Goal: Find specific page/section: Find specific page/section

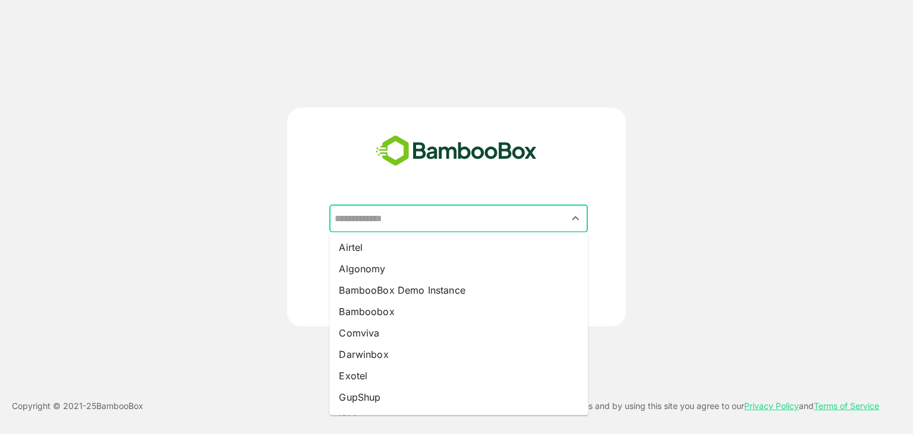
click at [453, 219] on input "text" at bounding box center [459, 219] width 254 height 23
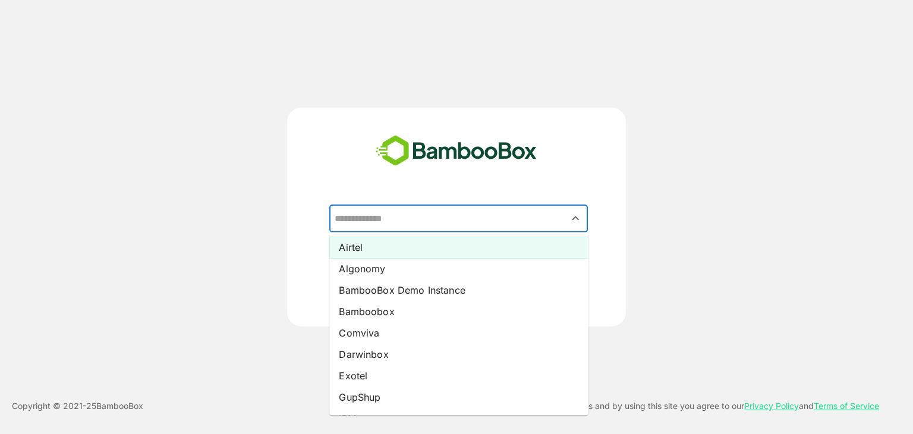
click at [406, 251] on li "Airtel" at bounding box center [458, 247] width 259 height 21
type input "******"
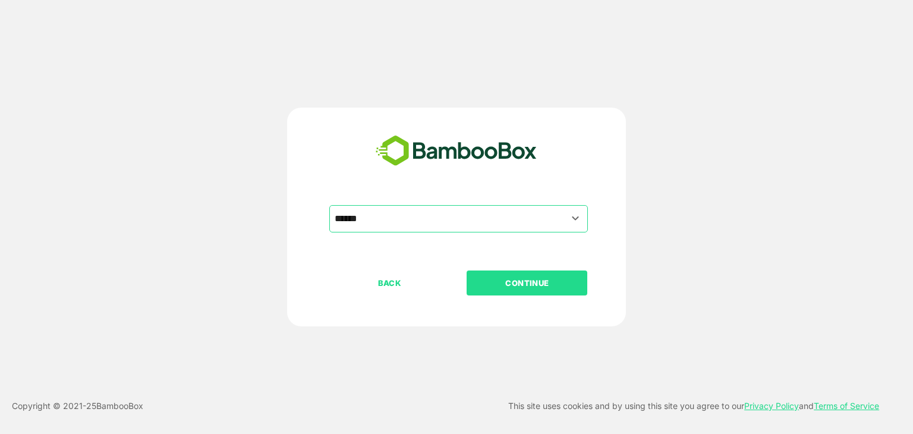
click at [527, 286] on p "CONTINUE" at bounding box center [527, 283] width 119 height 13
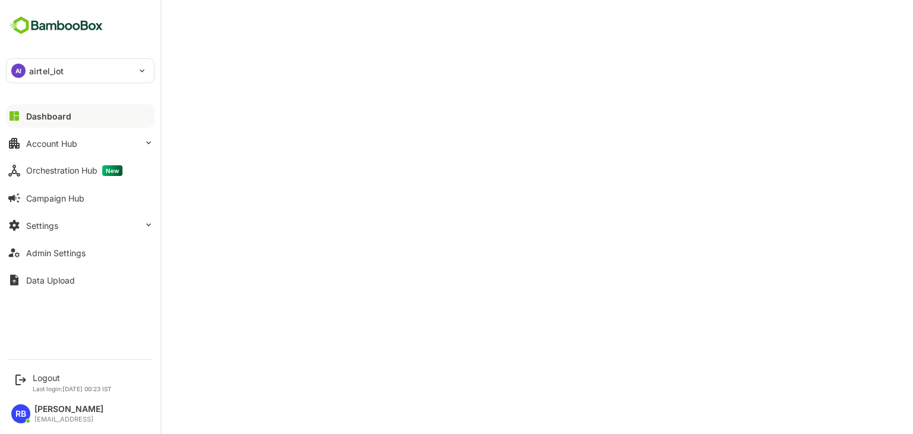
click at [74, 71] on div "AI airtel_iot" at bounding box center [73, 71] width 133 height 24
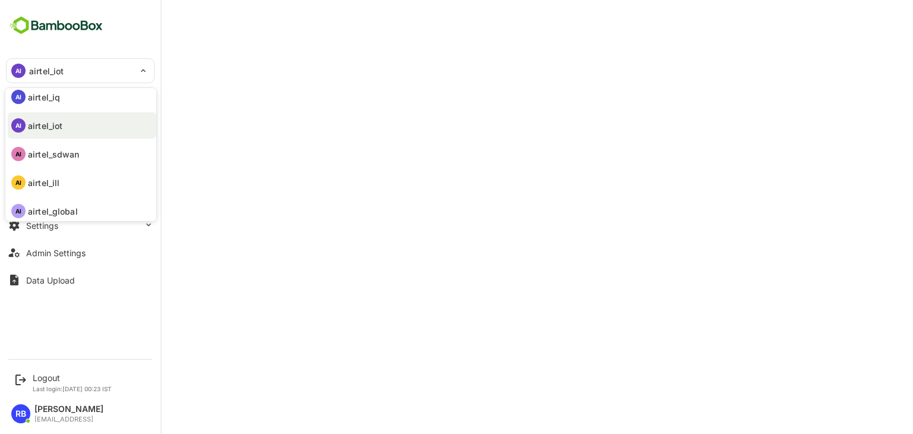
scroll to position [93, 0]
click at [75, 158] on p "airtel_sdwan" at bounding box center [54, 153] width 52 height 12
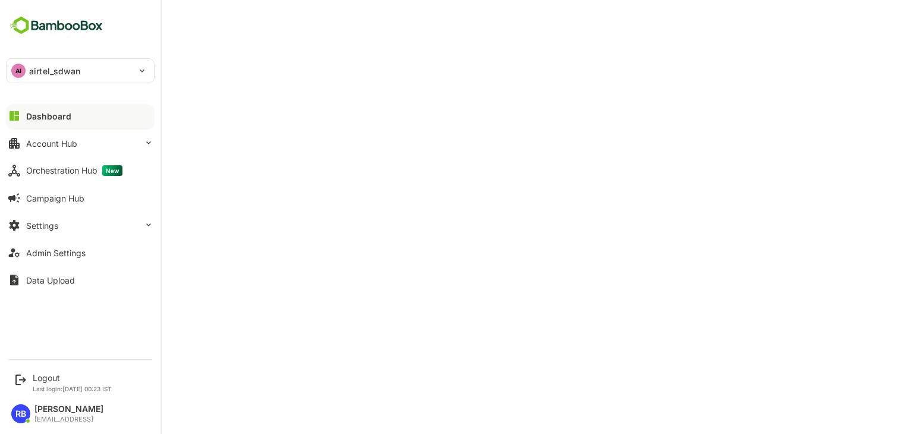
click at [27, 79] on div "AI airtel_sdwan" at bounding box center [73, 71] width 133 height 24
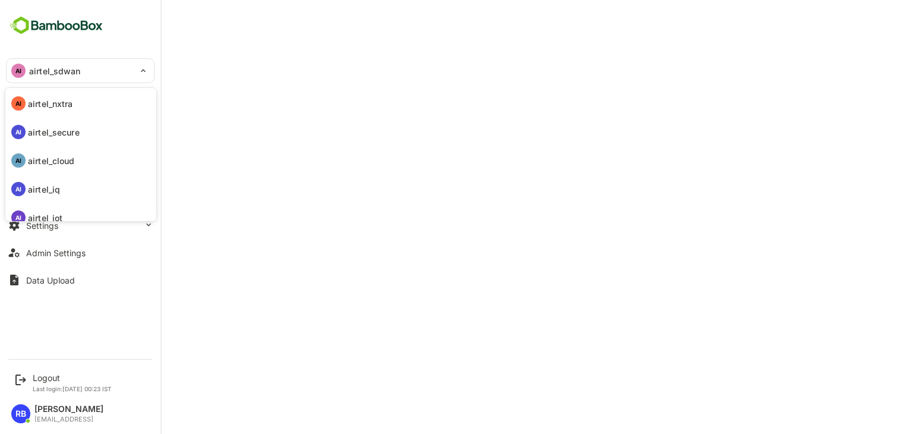
scroll to position [92, 0]
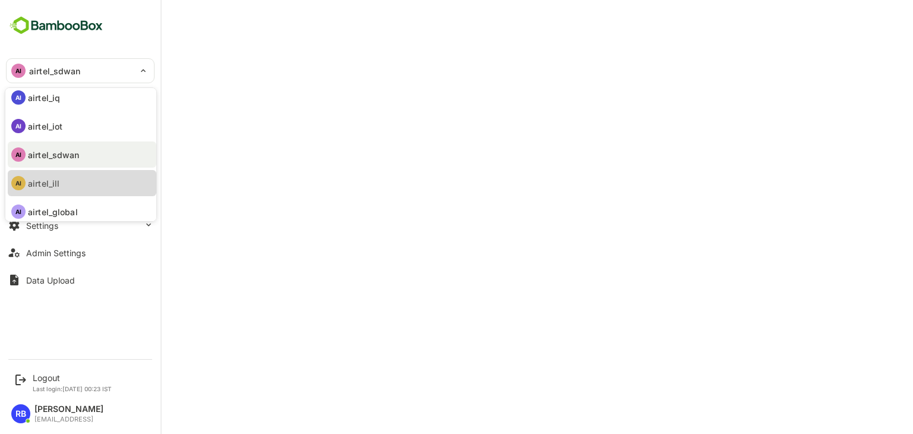
click at [76, 185] on li "AI airtel_ill" at bounding box center [82, 183] width 149 height 26
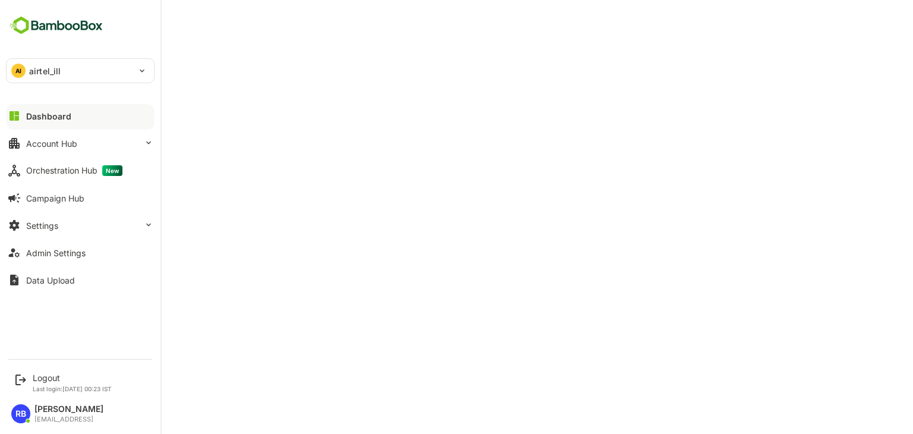
click at [107, 73] on div "AI airtel_ill" at bounding box center [73, 71] width 133 height 24
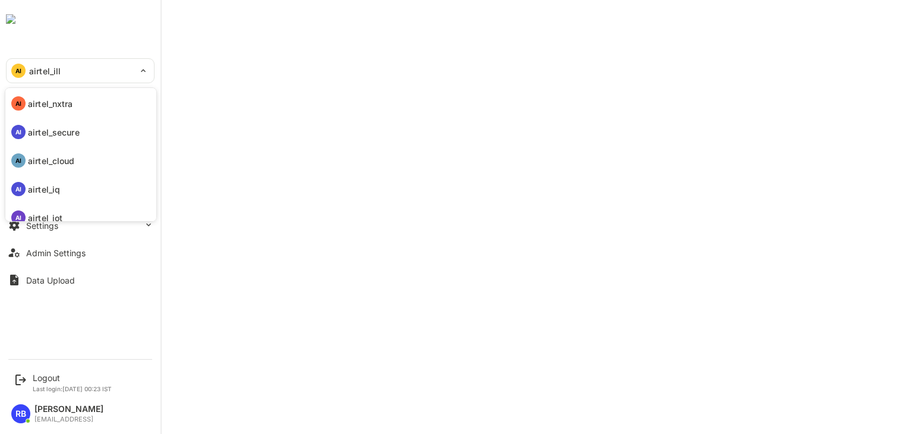
scroll to position [98, 0]
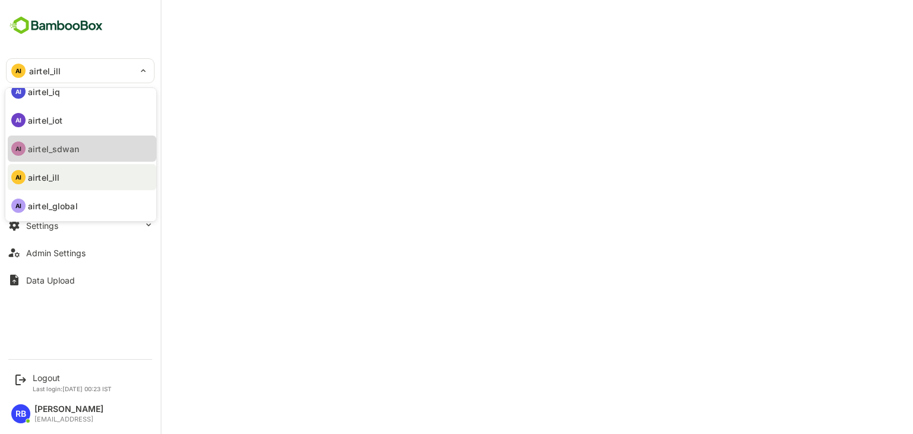
click at [83, 150] on li "AI airtel_sdwan" at bounding box center [82, 149] width 149 height 26
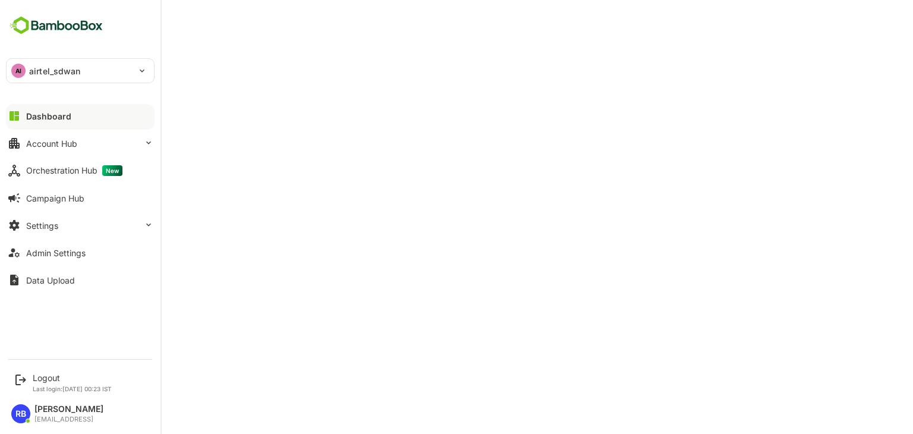
click at [36, 63] on div "AI airtel_sdwan" at bounding box center [73, 71] width 133 height 24
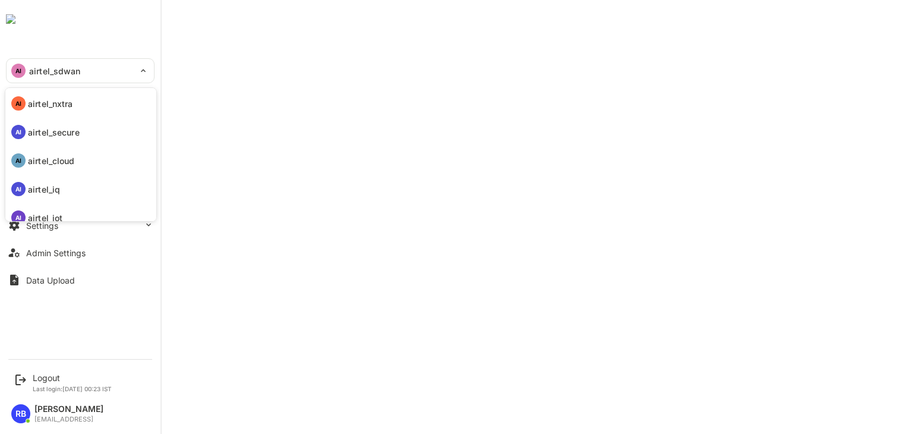
scroll to position [92, 0]
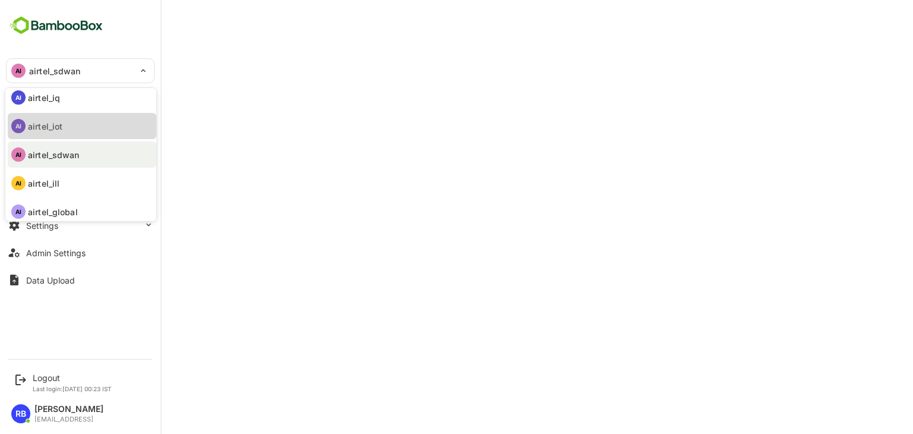
click at [49, 121] on p "airtel_iot" at bounding box center [45, 126] width 34 height 12
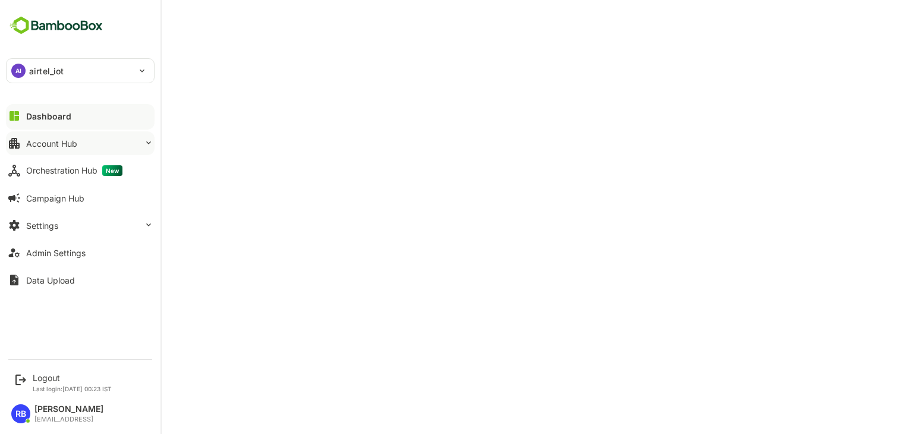
click at [24, 140] on button "Account Hub" at bounding box center [80, 143] width 149 height 24
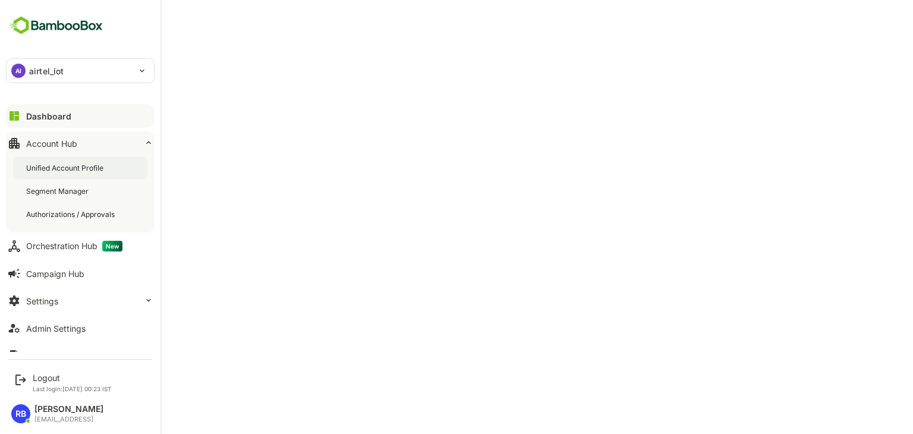
click at [49, 164] on div "Unified Account Profile" at bounding box center [66, 168] width 80 height 10
click at [59, 68] on p "airtel_iot" at bounding box center [46, 71] width 34 height 12
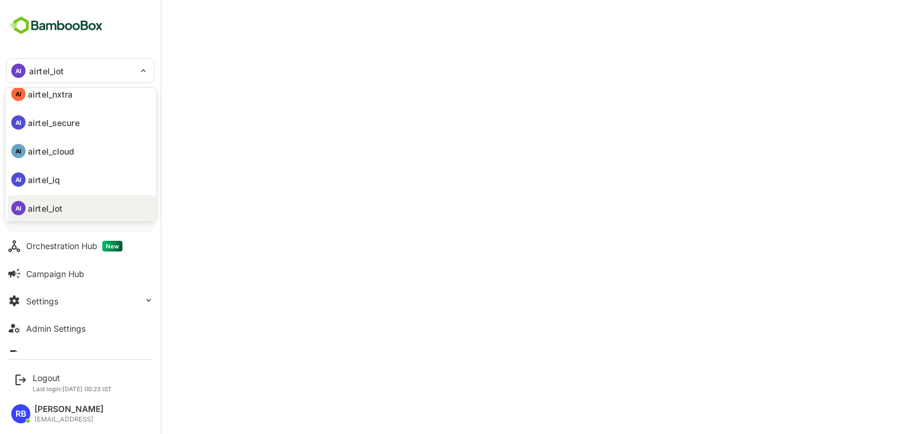
scroll to position [87, 0]
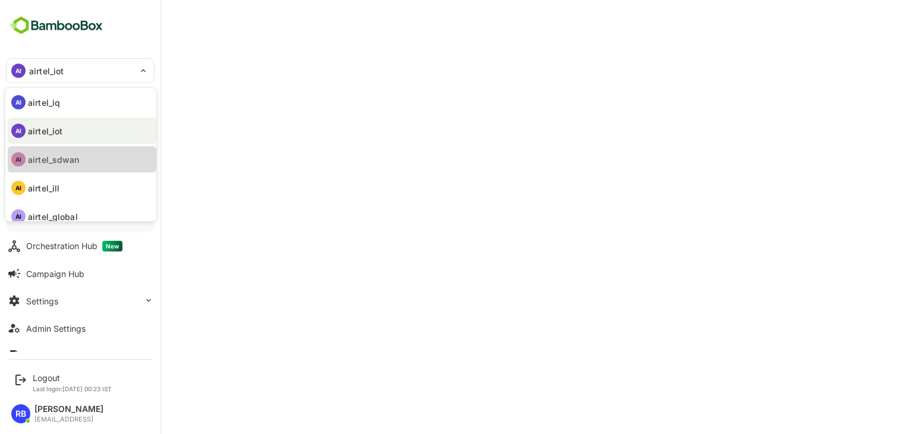
click at [83, 158] on li "AI airtel_sdwan" at bounding box center [82, 159] width 149 height 26
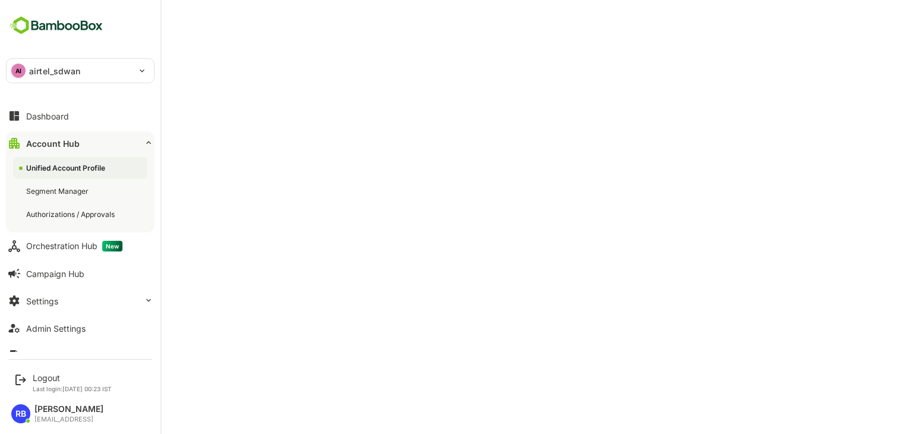
click at [93, 141] on button "Account Hub" at bounding box center [80, 143] width 149 height 24
click at [80, 71] on div "AI airtel_sdwan" at bounding box center [73, 71] width 133 height 24
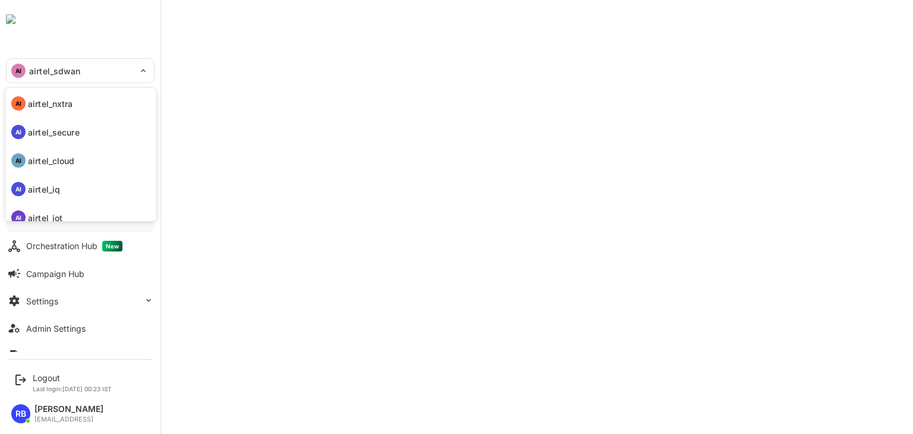
scroll to position [92, 0]
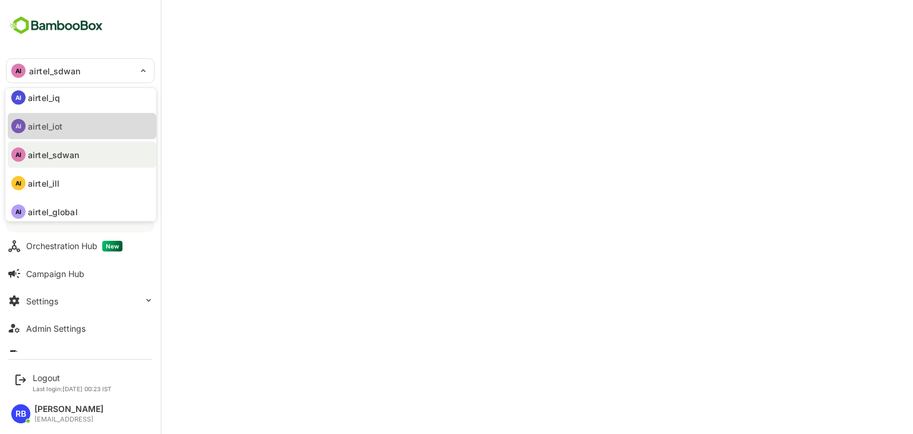
click at [78, 123] on li "AI airtel_iot" at bounding box center [82, 126] width 149 height 26
type input "**********"
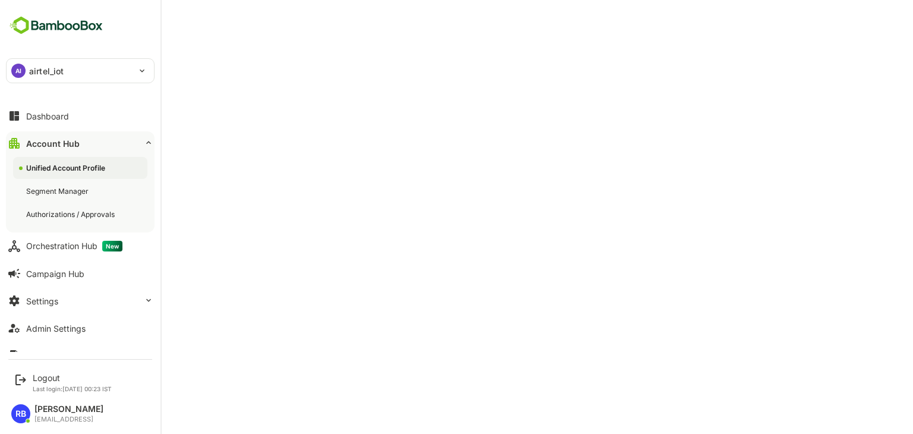
click at [112, 74] on div "AI airtel_iot" at bounding box center [73, 71] width 133 height 24
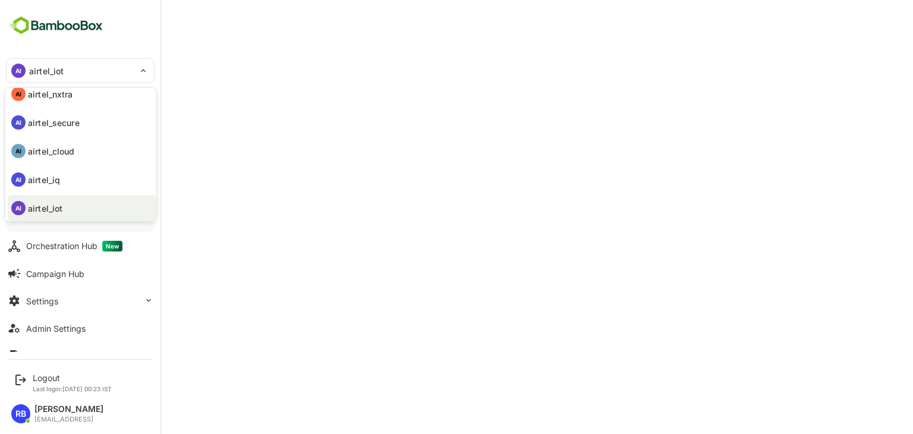
scroll to position [64, 0]
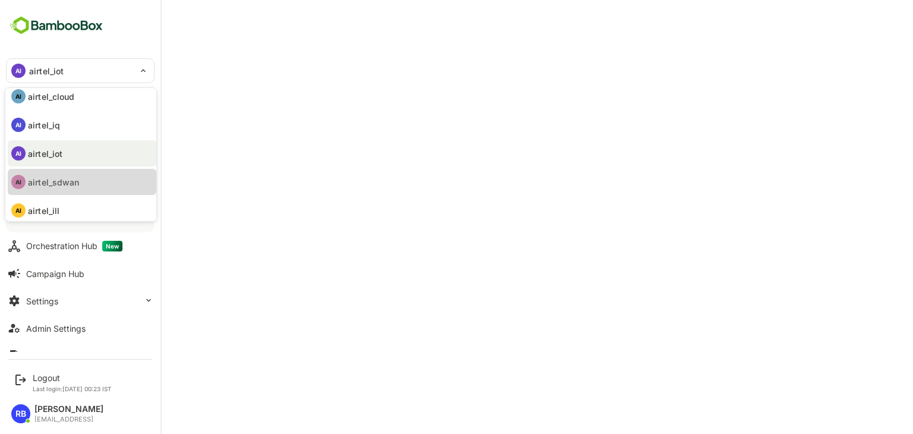
click at [93, 186] on li "AI airtel_sdwan" at bounding box center [82, 182] width 149 height 26
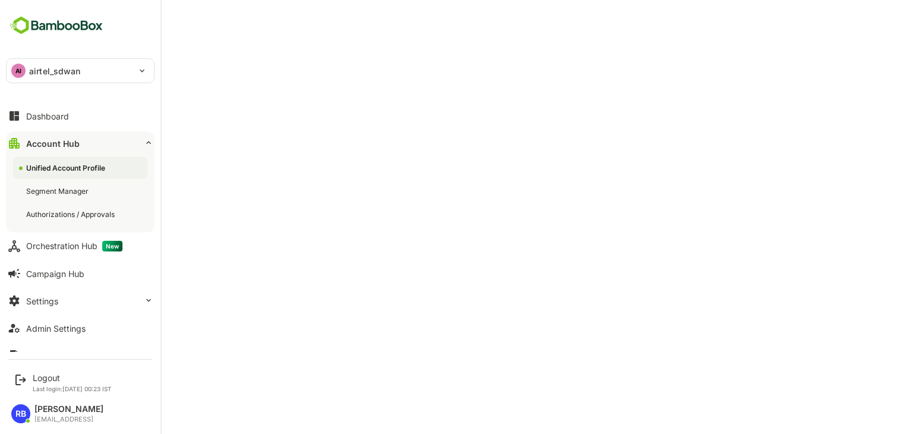
click at [23, 75] on div "AI" at bounding box center [18, 71] width 14 height 14
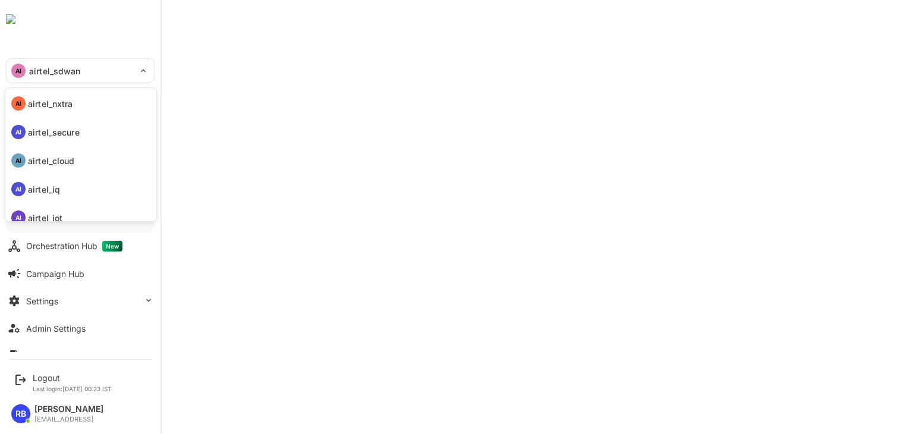
scroll to position [92, 0]
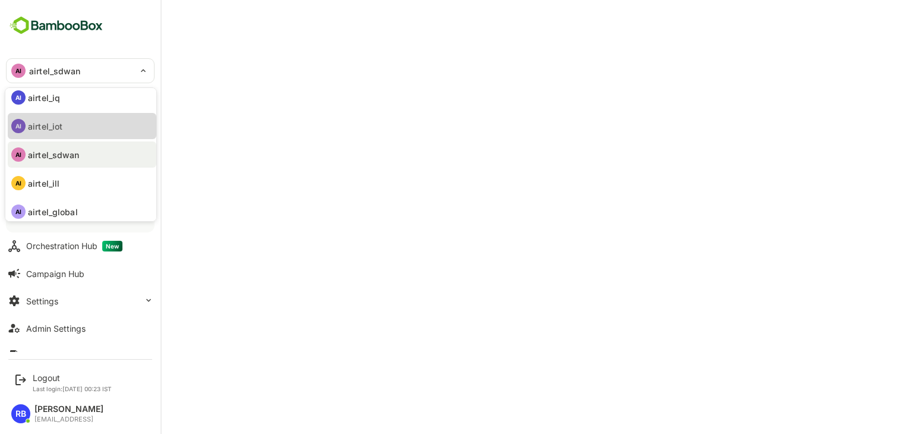
click at [69, 136] on li "AI airtel_iot" at bounding box center [82, 126] width 149 height 26
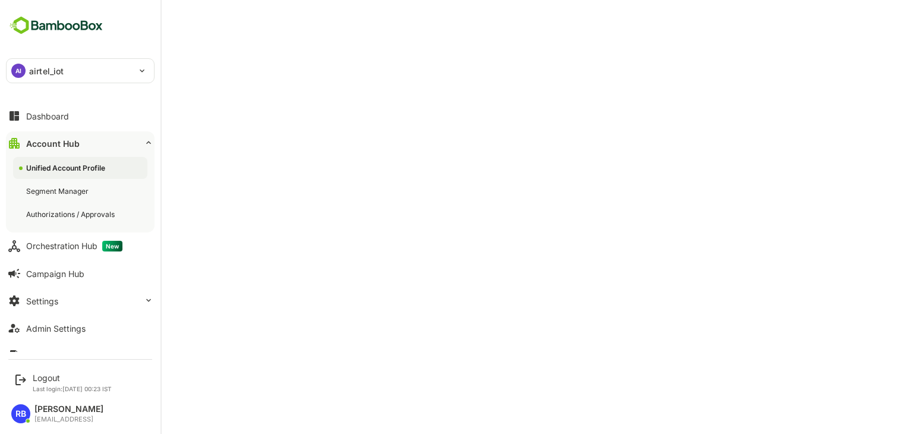
click at [74, 74] on div "AI airtel_iot" at bounding box center [73, 71] width 133 height 24
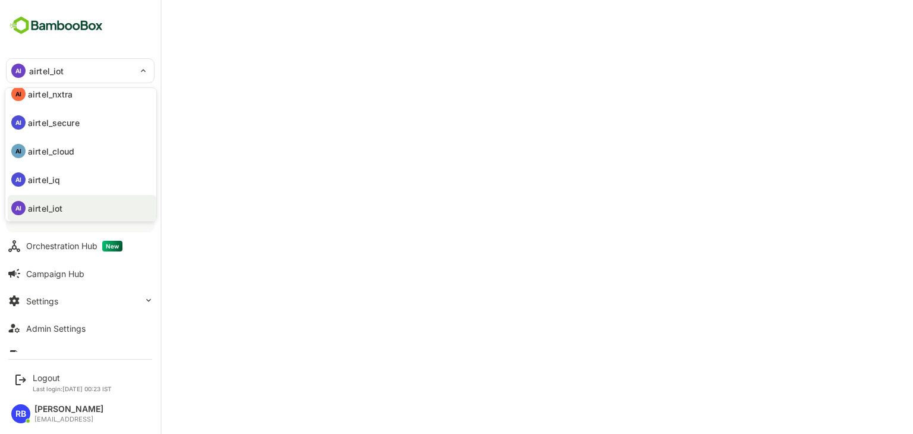
scroll to position [93, 0]
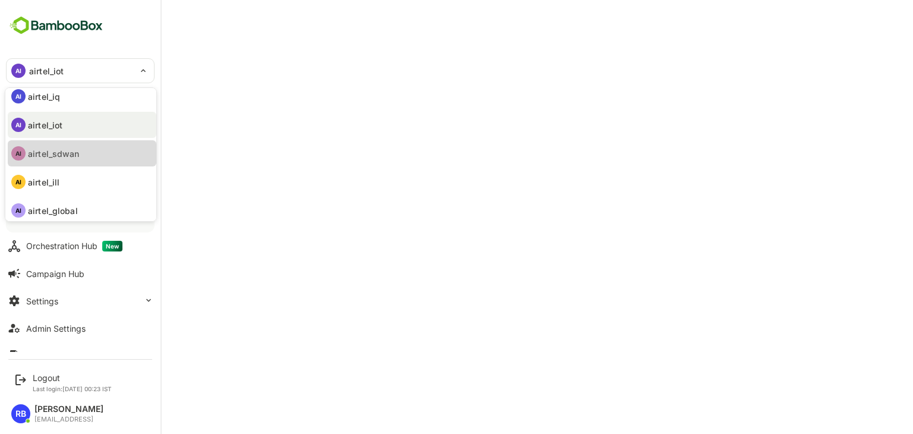
click at [81, 156] on li "AI airtel_sdwan" at bounding box center [82, 153] width 149 height 26
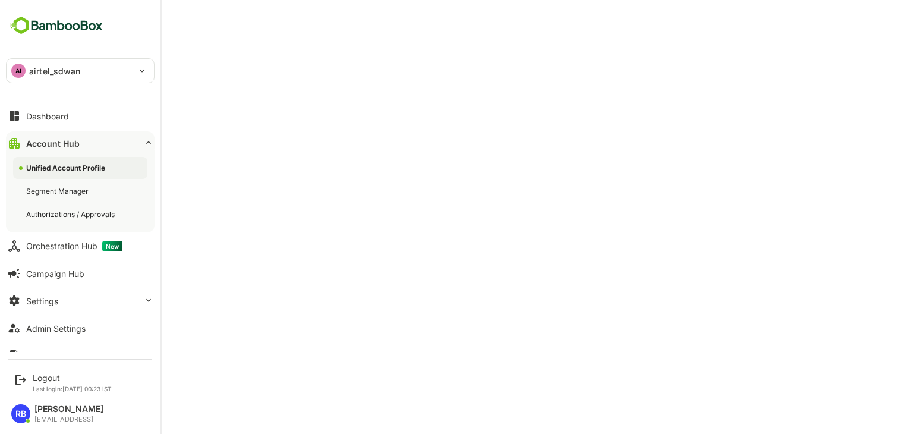
click at [78, 69] on p "airtel_sdwan" at bounding box center [55, 71] width 52 height 12
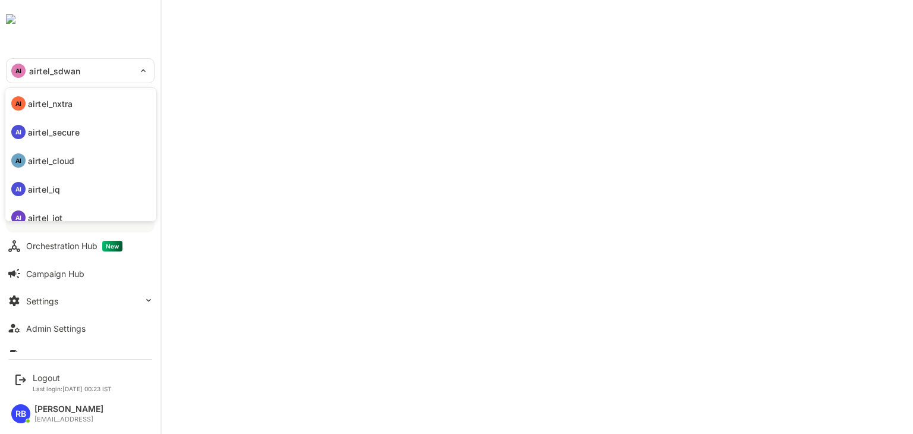
scroll to position [92, 0]
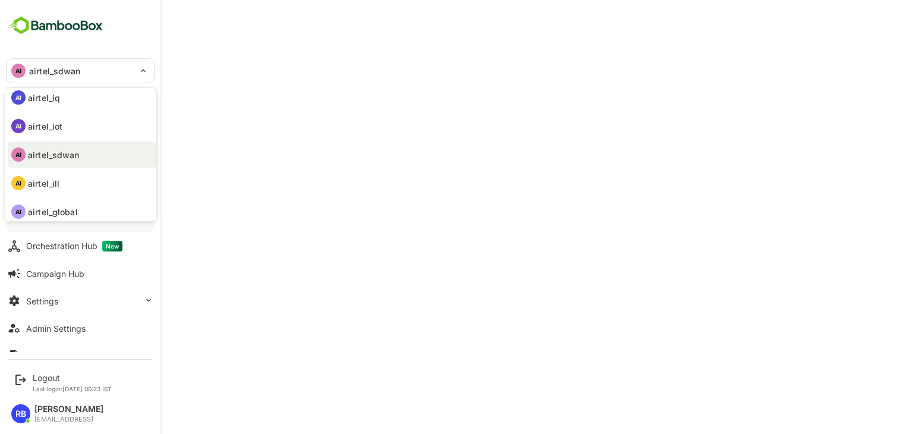
click at [481, 388] on div at bounding box center [456, 217] width 913 height 434
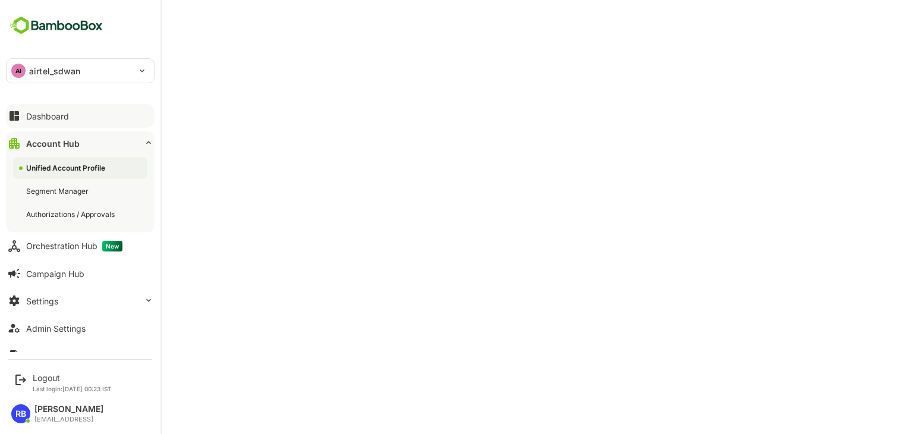
click at [55, 116] on div "Dashboard" at bounding box center [47, 116] width 43 height 10
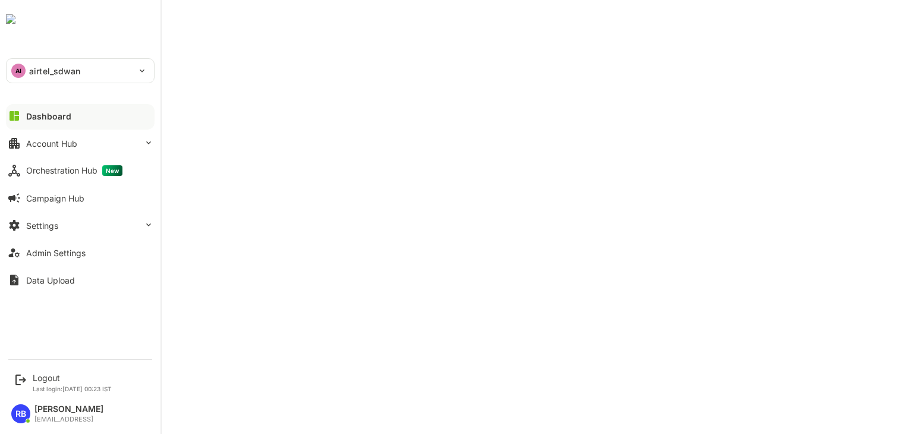
click at [85, 117] on button "Dashboard" at bounding box center [80, 116] width 149 height 24
